Goal: Task Accomplishment & Management: Complete application form

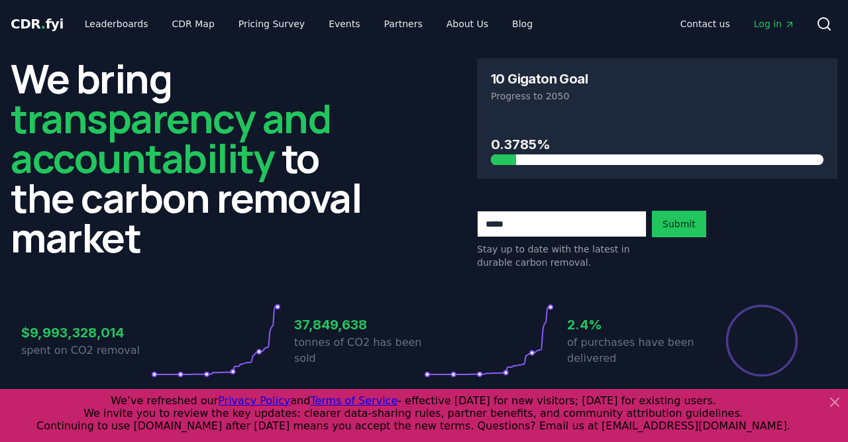
click at [834, 404] on icon at bounding box center [835, 402] width 8 height 8
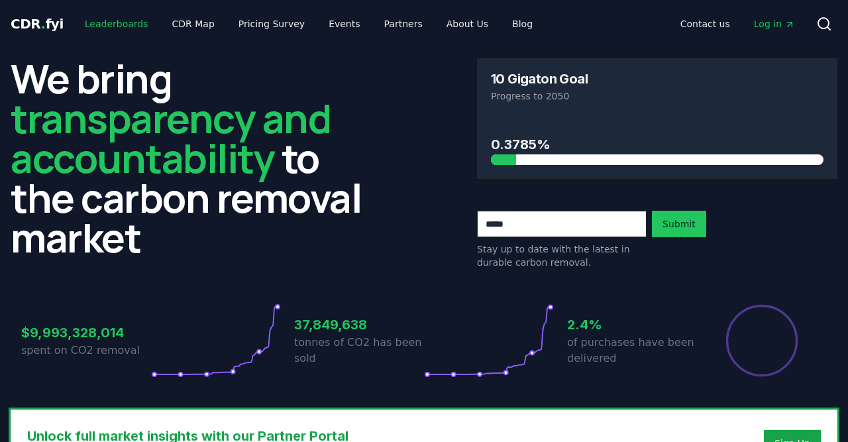
click at [115, 22] on link "Leaderboards" at bounding box center [116, 24] width 85 height 24
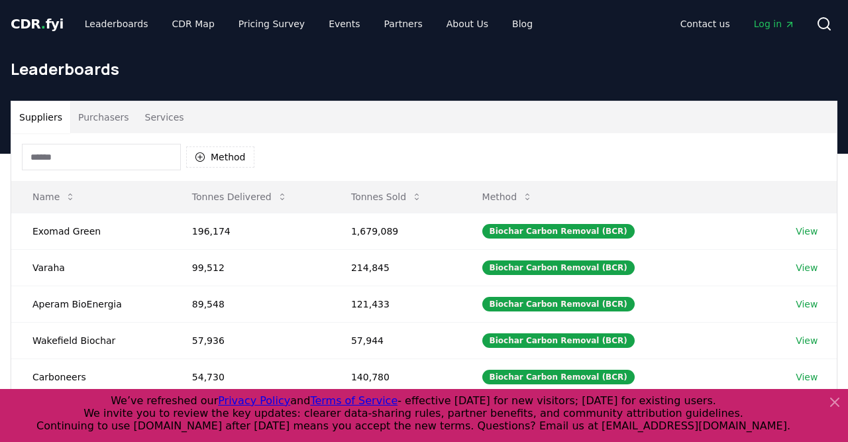
click at [835, 400] on icon at bounding box center [835, 402] width 16 height 16
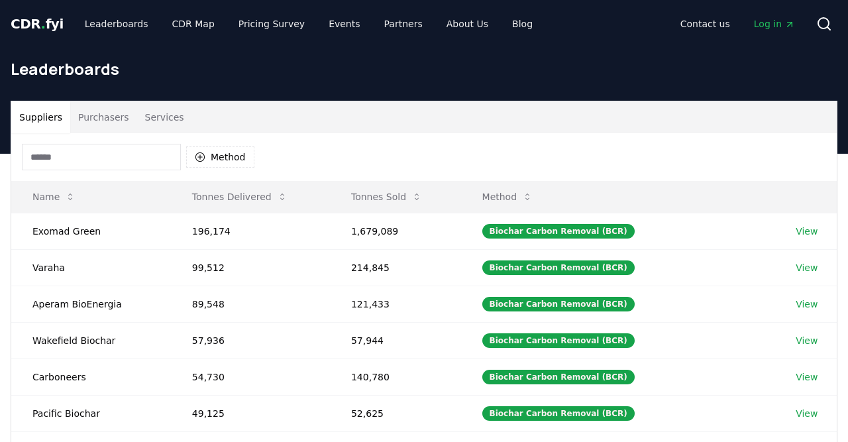
click at [91, 115] on button "Purchasers" at bounding box center [103, 117] width 67 height 32
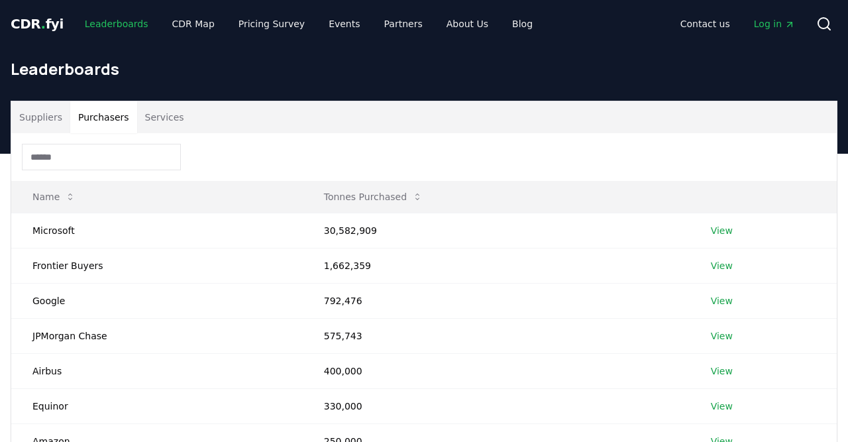
click at [113, 25] on link "Leaderboards" at bounding box center [116, 24] width 85 height 24
click at [42, 26] on span "CDR . fyi" at bounding box center [37, 24] width 53 height 16
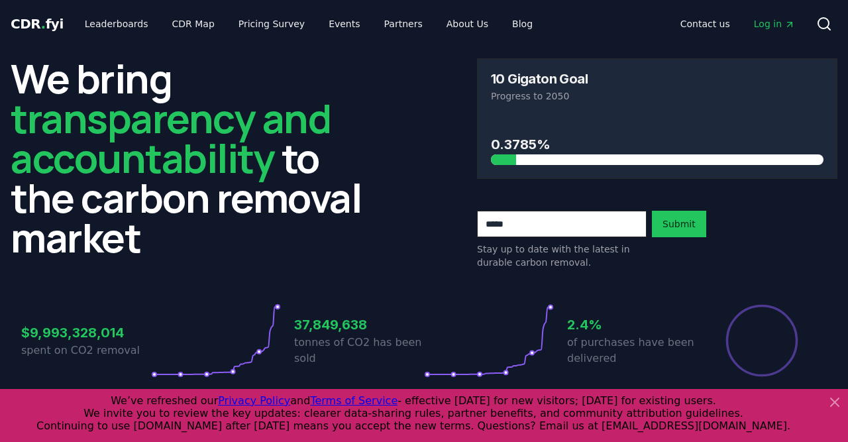
click at [834, 400] on icon at bounding box center [835, 402] width 16 height 16
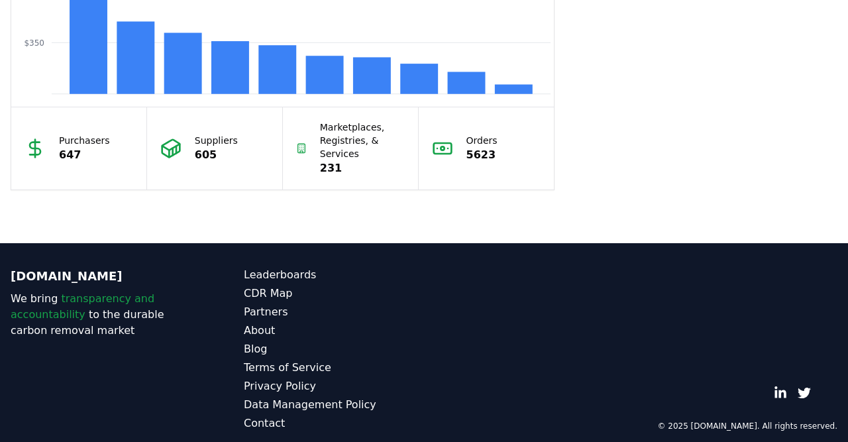
scroll to position [1291, 0]
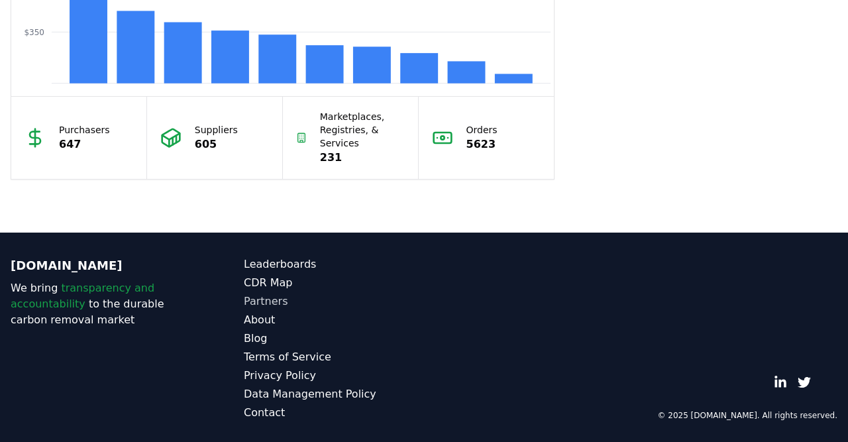
click at [263, 296] on link "Partners" at bounding box center [334, 302] width 180 height 16
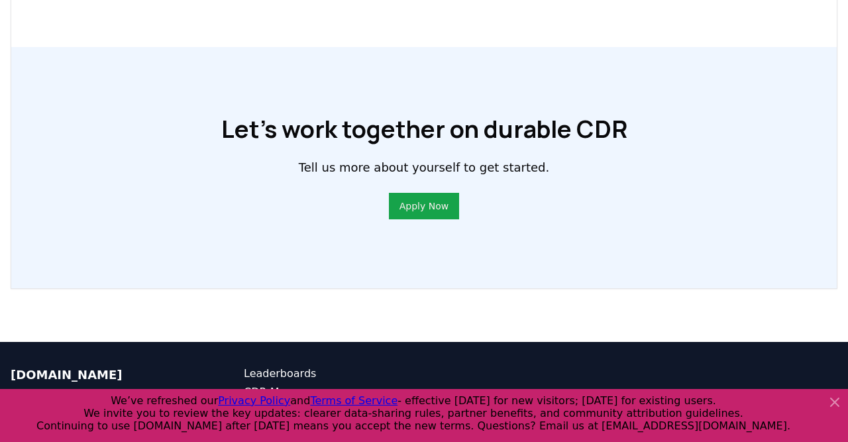
scroll to position [984, 0]
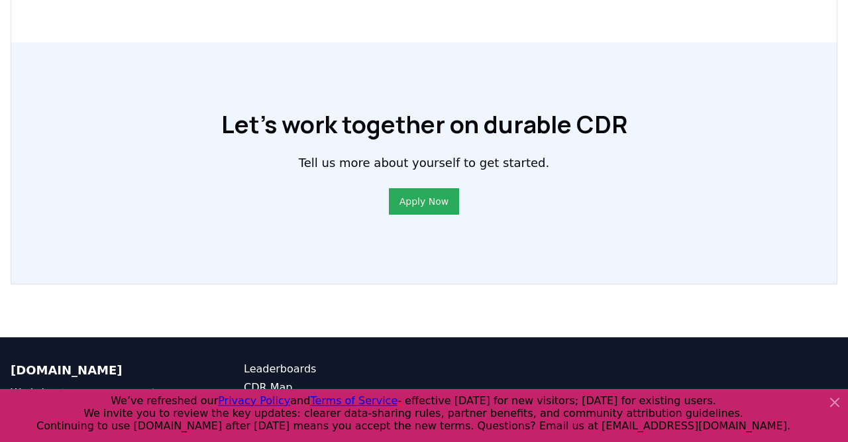
click at [416, 199] on link "Apply Now" at bounding box center [424, 201] width 49 height 13
click at [832, 400] on icon at bounding box center [835, 402] width 16 height 16
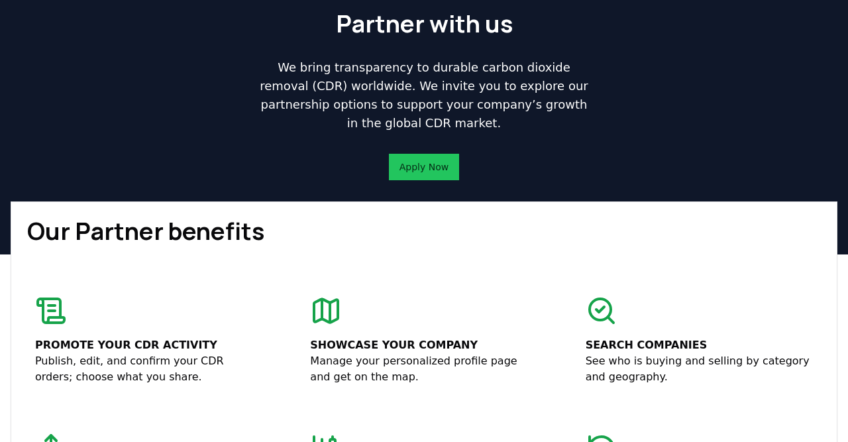
scroll to position [0, 0]
